Goal: Complete application form

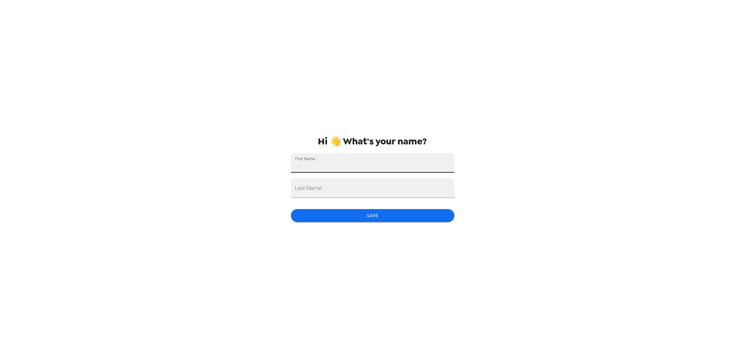
drag, startPoint x: 349, startPoint y: 165, endPoint x: 283, endPoint y: 161, distance: 65.8
click at [286, 162] on div "Hi 👋 What's your name? First Name Last Name Save" at bounding box center [373, 178] width 175 height 357
type input "d"
type input "Debe"
click at [296, 186] on div "Last Name" at bounding box center [373, 188] width 164 height 20
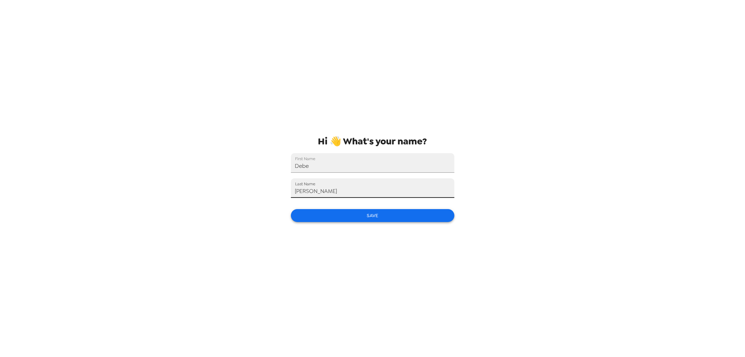
type input "[PERSON_NAME]"
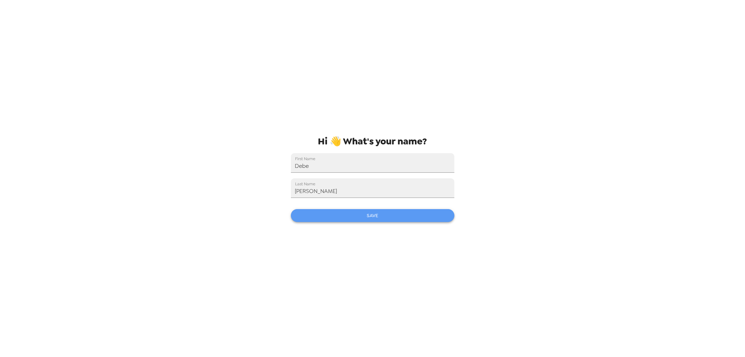
click at [369, 215] on button "Save" at bounding box center [373, 215] width 164 height 13
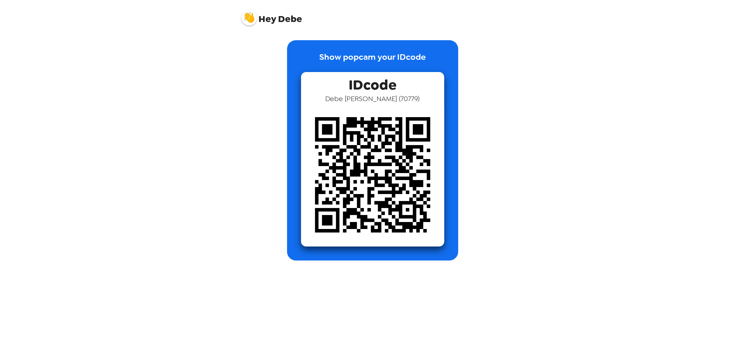
click at [319, 90] on div "IDcode [PERSON_NAME] ( 70779 )" at bounding box center [372, 159] width 143 height 174
click at [441, 90] on div "IDcode [PERSON_NAME] ( 70779 )" at bounding box center [372, 159] width 143 height 174
